Goal: Task Accomplishment & Management: Complete application form

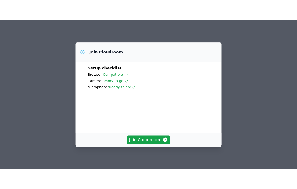
scroll to position [45, 0]
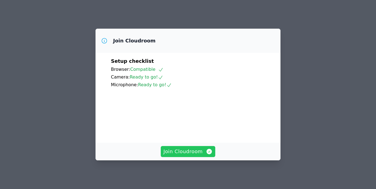
click at [189, 151] on span "Join Cloudroom" at bounding box center [187, 151] width 49 height 8
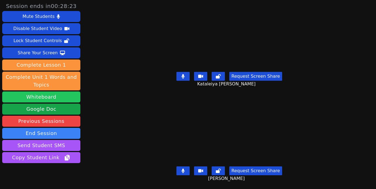
click at [46, 96] on button "Whiteboard" at bounding box center [41, 96] width 78 height 11
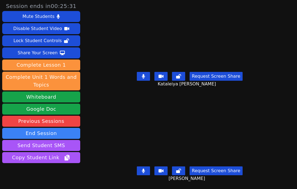
click at [144, 76] on icon at bounding box center [143, 76] width 3 height 4
click at [141, 77] on button at bounding box center [143, 76] width 13 height 9
click at [143, 77] on button at bounding box center [143, 76] width 13 height 9
click at [143, 173] on button at bounding box center [143, 170] width 13 height 9
click at [142, 169] on button at bounding box center [143, 170] width 13 height 9
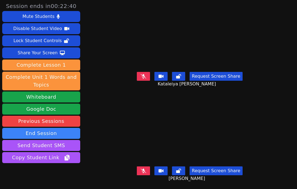
click at [143, 76] on icon at bounding box center [144, 76] width 6 height 4
click at [147, 79] on button at bounding box center [143, 76] width 13 height 9
click at [142, 77] on button at bounding box center [143, 76] width 13 height 9
click at [145, 171] on icon at bounding box center [144, 170] width 6 height 4
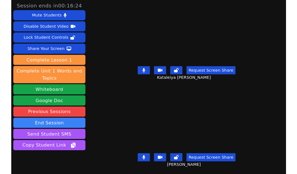
scroll to position [21, 0]
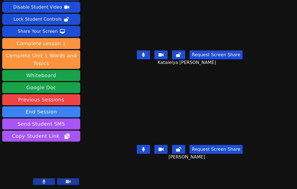
click at [145, 56] on icon at bounding box center [143, 55] width 3 height 4
click at [290, 128] on div "Session ends in 00:16:03 Mute Students Disable Student Video Lock Student Contr…" at bounding box center [148, 73] width 297 height 189
click at [148, 57] on button at bounding box center [143, 54] width 13 height 9
click at [148, 53] on button at bounding box center [143, 54] width 13 height 9
click at [144, 152] on button at bounding box center [143, 149] width 13 height 9
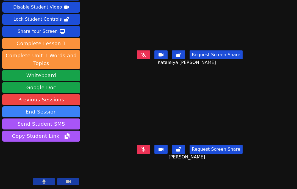
click at [146, 56] on icon at bounding box center [144, 55] width 6 height 4
click at [144, 152] on button at bounding box center [143, 149] width 13 height 9
click at [295, 154] on div "Session ends in 00:07:01 Mute Students Disable Student Video Lock Student Contr…" at bounding box center [148, 73] width 297 height 189
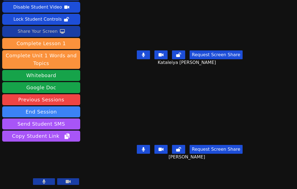
click at [19, 33] on div "Share Your Screen" at bounding box center [38, 31] width 40 height 9
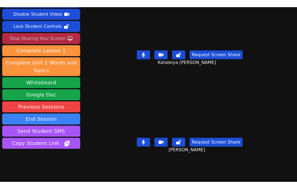
scroll to position [0, 0]
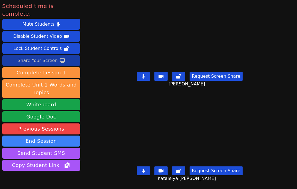
click at [100, 61] on div "Scheduled time is complete. Mute Students Disable Student Video Lock Student Co…" at bounding box center [148, 94] width 297 height 189
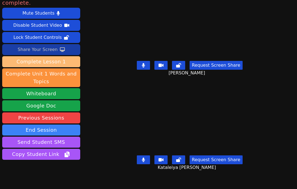
scroll to position [21, 0]
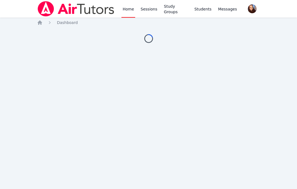
scroll to position [44, 0]
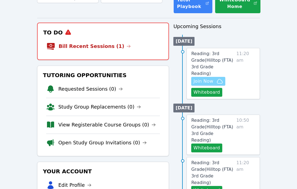
click at [204, 78] on span "Join Now" at bounding box center [204, 81] width 20 height 7
click at [206, 88] on button "Whiteboard" at bounding box center [207, 92] width 31 height 9
click at [99, 42] on link "Bill Recent Sessions (1)" at bounding box center [95, 46] width 72 height 8
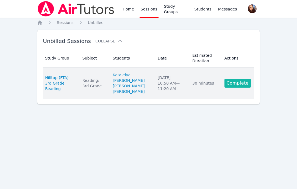
click at [245, 83] on link "Complete" at bounding box center [238, 83] width 26 height 9
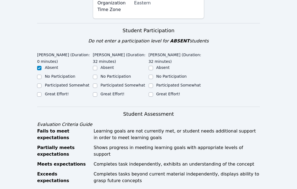
scroll to position [116, 0]
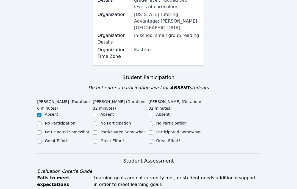
click at [103, 138] on label "Great Effort!" at bounding box center [113, 140] width 24 height 4
click at [97, 139] on input "Great Effort!" at bounding box center [95, 141] width 4 height 4
checkbox input "true"
click at [169, 138] on label "Great Effort!" at bounding box center [169, 140] width 24 height 4
click at [153, 139] on input "Great Effort!" at bounding box center [151, 141] width 4 height 4
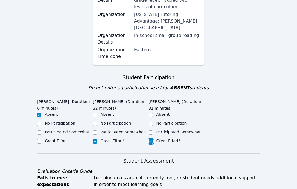
checkbox input "true"
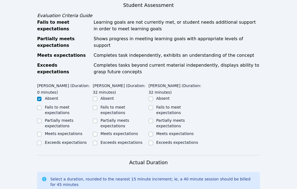
scroll to position [280, 0]
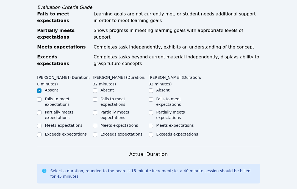
click at [113, 123] on label "Meets expectations" at bounding box center [120, 125] width 38 height 4
click at [97, 124] on input "Meets expectations" at bounding box center [95, 126] width 4 height 4
checkbox input "true"
click at [168, 123] on label "Meets expectations" at bounding box center [176, 125] width 38 height 4
click at [153, 124] on input "Meets expectations" at bounding box center [151, 126] width 4 height 4
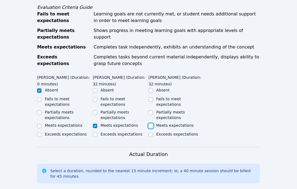
checkbox input "true"
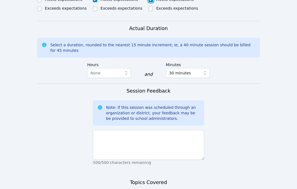
scroll to position [408, 0]
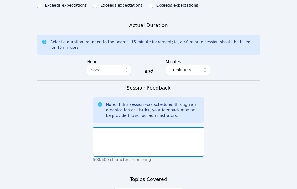
click at [130, 127] on textarea at bounding box center [148, 142] width 111 height 30
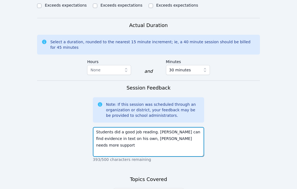
type textarea "Students did a good job reading. Yilver can find evidence in text on his own, K…"
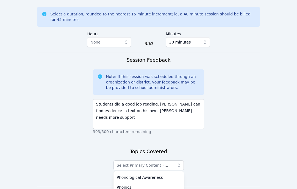
scroll to position [452, 0]
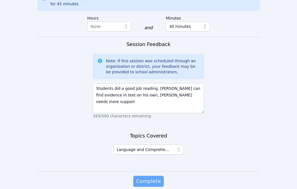
click at [147, 176] on button "Complete" at bounding box center [148, 181] width 30 height 11
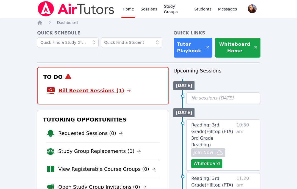
click at [111, 93] on link "Bill Recent Sessions (1)" at bounding box center [95, 91] width 72 height 8
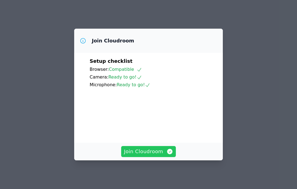
click at [140, 149] on span "Join Cloudroom" at bounding box center [148, 151] width 49 height 8
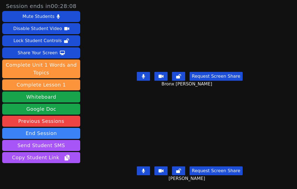
scroll to position [21, 0]
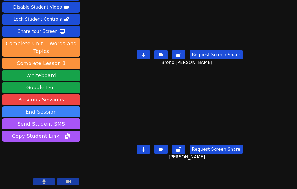
click at [144, 56] on icon at bounding box center [143, 55] width 3 height 4
click at [146, 154] on div "Request Screen Share [PERSON_NAME]" at bounding box center [190, 154] width 142 height 22
click at [144, 147] on icon at bounding box center [143, 149] width 3 height 4
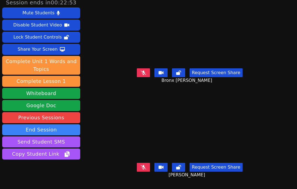
scroll to position [0, 0]
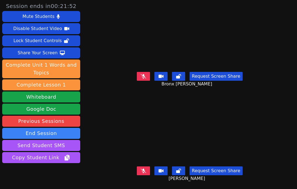
click at [147, 173] on button at bounding box center [143, 170] width 13 height 9
click at [145, 172] on icon at bounding box center [143, 170] width 3 height 4
click at [144, 77] on icon at bounding box center [144, 76] width 6 height 4
click at [107, 20] on div "Session ends in 00:20:33 Mute Students Disable Student Video Lock Student Contr…" at bounding box center [148, 94] width 297 height 189
click at [146, 169] on icon at bounding box center [144, 170] width 6 height 4
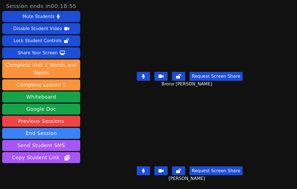
click at [141, 78] on button at bounding box center [143, 76] width 13 height 9
click at [146, 79] on button at bounding box center [143, 76] width 13 height 9
click at [145, 171] on icon at bounding box center [143, 170] width 3 height 4
click at [149, 170] on button at bounding box center [143, 170] width 13 height 9
click at [147, 78] on button at bounding box center [143, 76] width 13 height 9
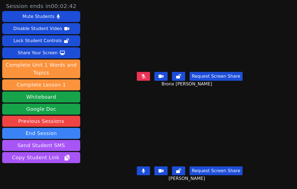
click at [146, 75] on icon at bounding box center [144, 76] width 6 height 4
click at [292, 160] on div "Session ends in 00:01:12 Mute Students Disable Student Video Lock Student Contr…" at bounding box center [148, 94] width 297 height 189
click at [147, 170] on button at bounding box center [143, 170] width 13 height 9
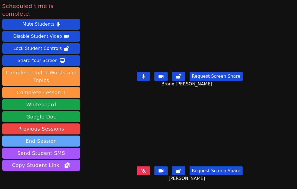
click at [38, 135] on button "End Session" at bounding box center [41, 140] width 78 height 11
